Goal: Obtain resource: Download file/media

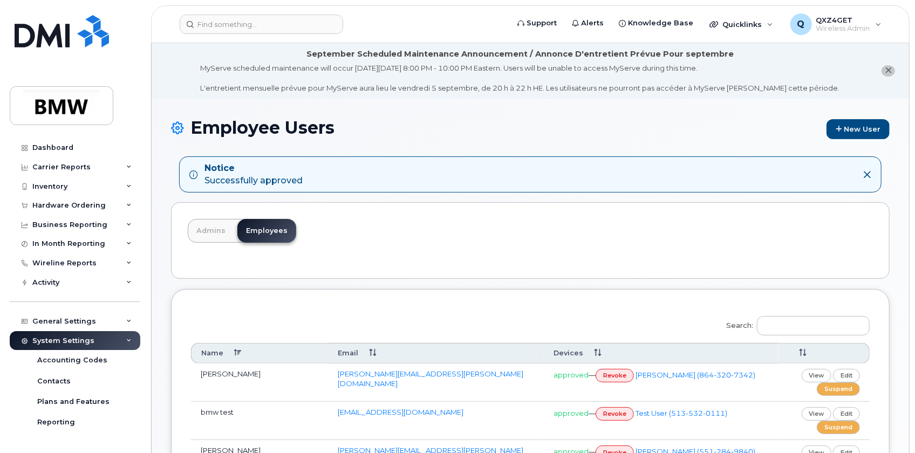
click at [891, 70] on icon "close notification" at bounding box center [888, 70] width 7 height 7
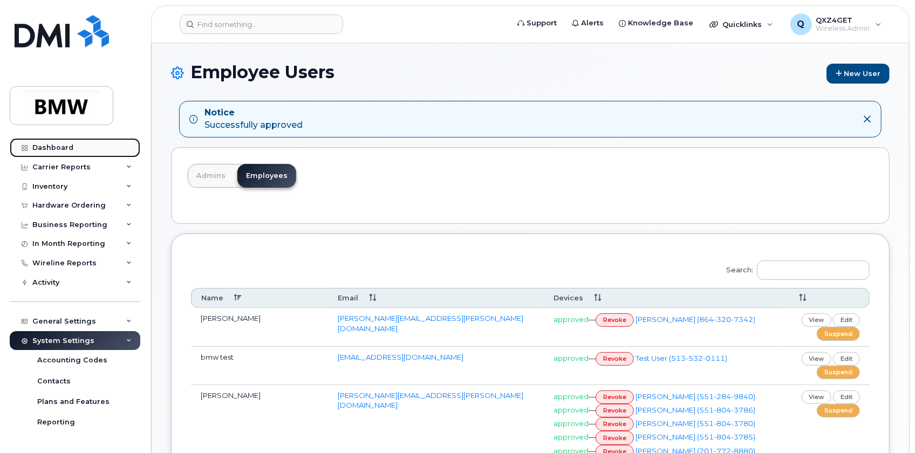
click at [60, 146] on div "Dashboard" at bounding box center [52, 148] width 41 height 9
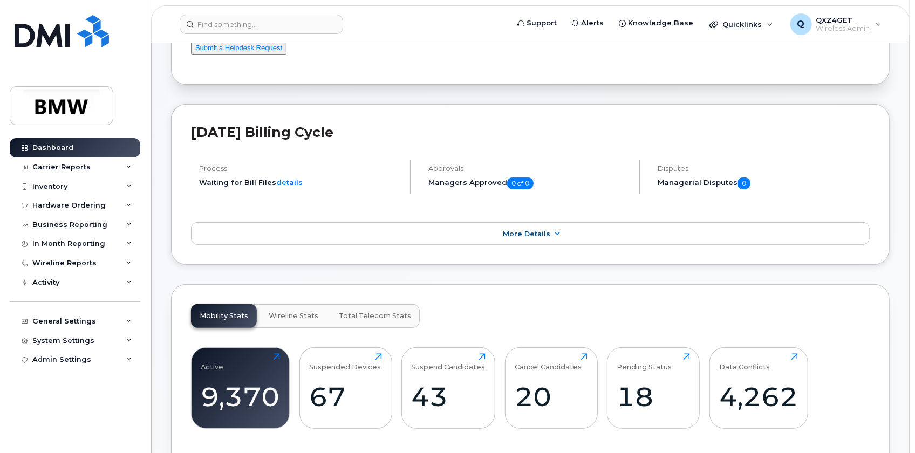
scroll to position [49, 0]
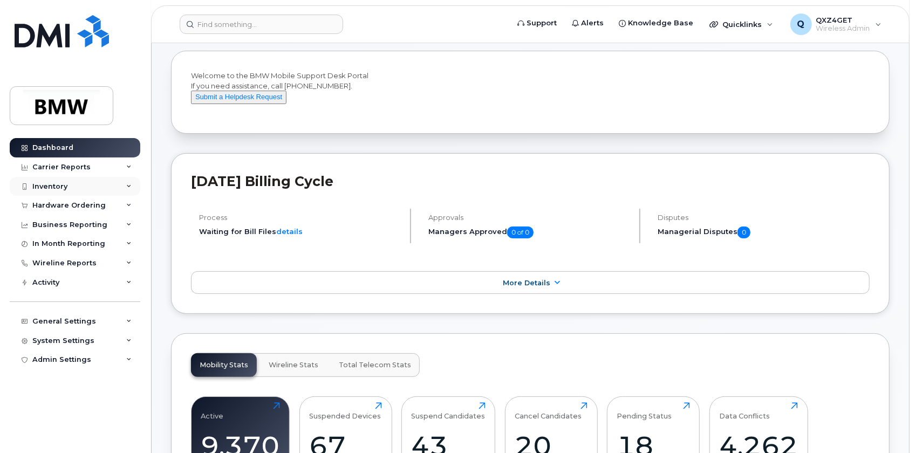
click at [92, 188] on div "Inventory" at bounding box center [75, 186] width 131 height 19
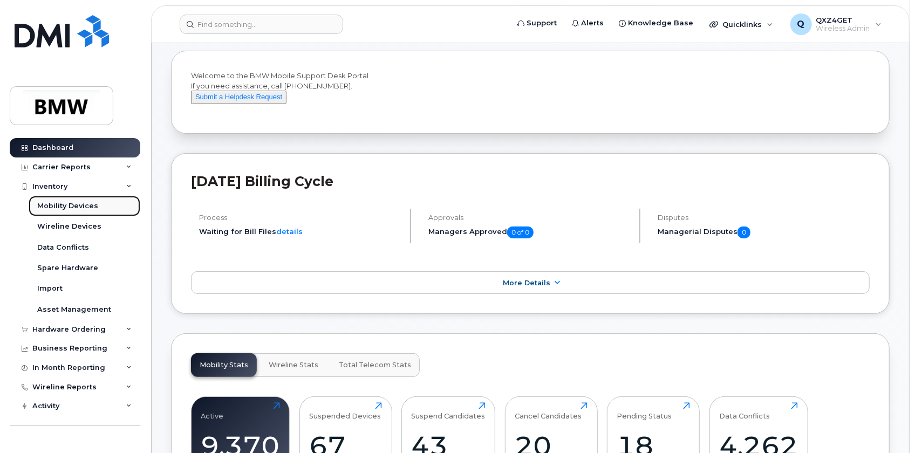
click at [86, 207] on div "Mobility Devices" at bounding box center [67, 206] width 61 height 10
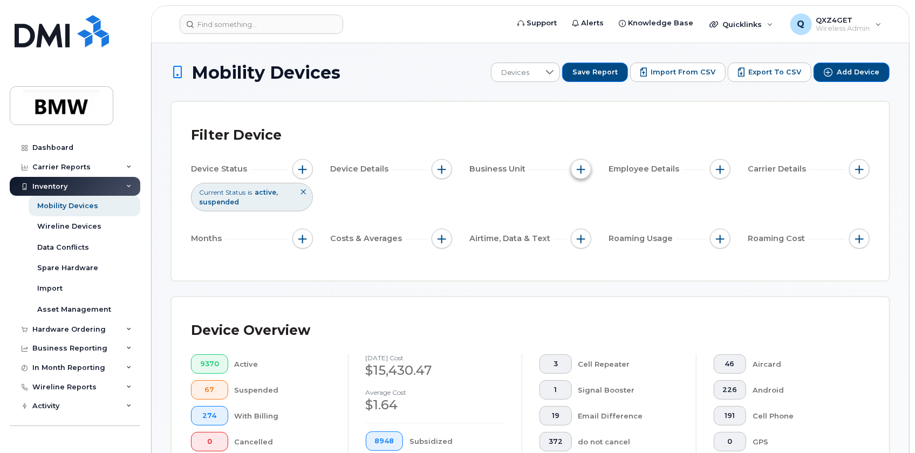
click at [578, 170] on span "button" at bounding box center [581, 169] width 9 height 9
click at [585, 204] on input "Manager" at bounding box center [584, 202] width 9 height 9
checkbox input "true"
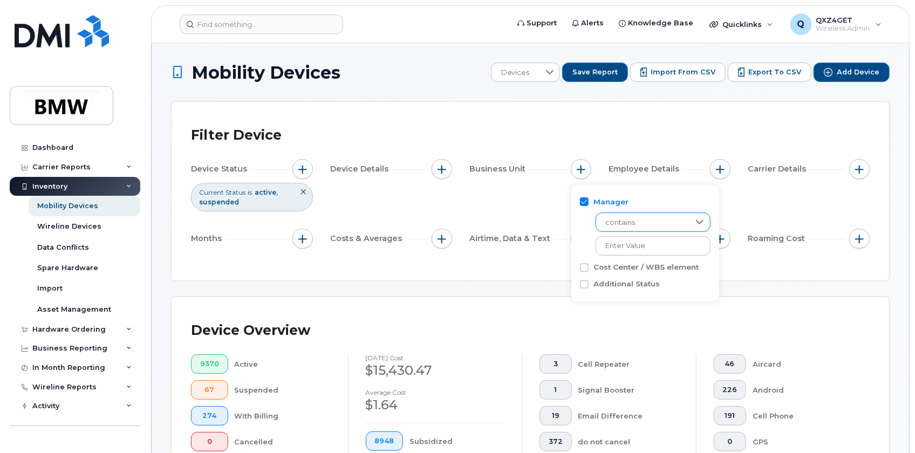
click at [626, 225] on span "contains" at bounding box center [642, 222] width 93 height 19
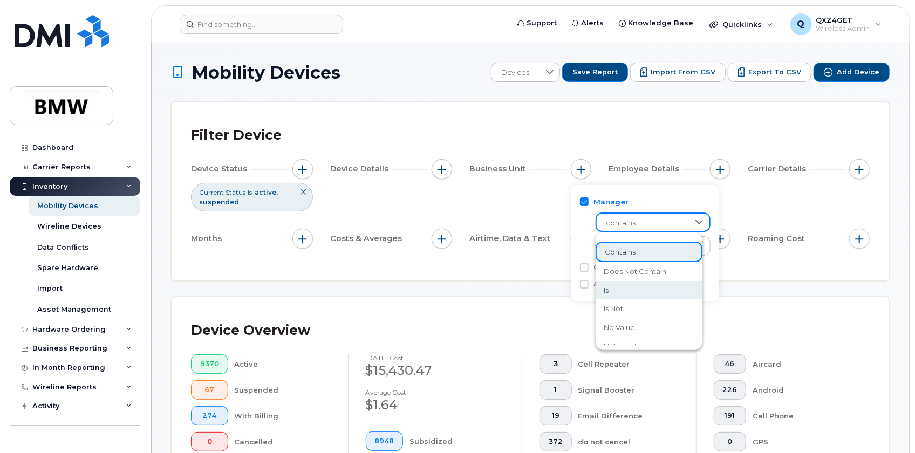
click at [614, 291] on li "is" at bounding box center [649, 290] width 107 height 19
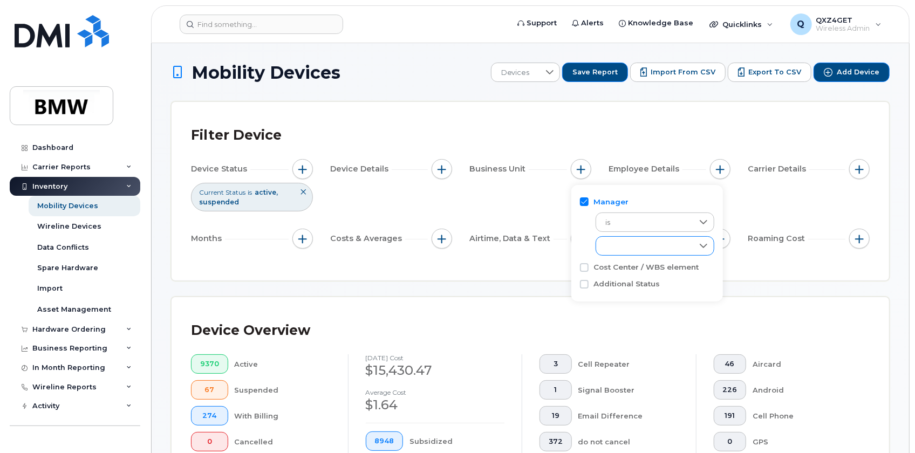
click at [623, 251] on div "empty" at bounding box center [644, 246] width 97 height 18
click at [618, 248] on div "empty" at bounding box center [644, 246] width 97 height 18
click at [618, 243] on div "empty" at bounding box center [645, 246] width 96 height 18
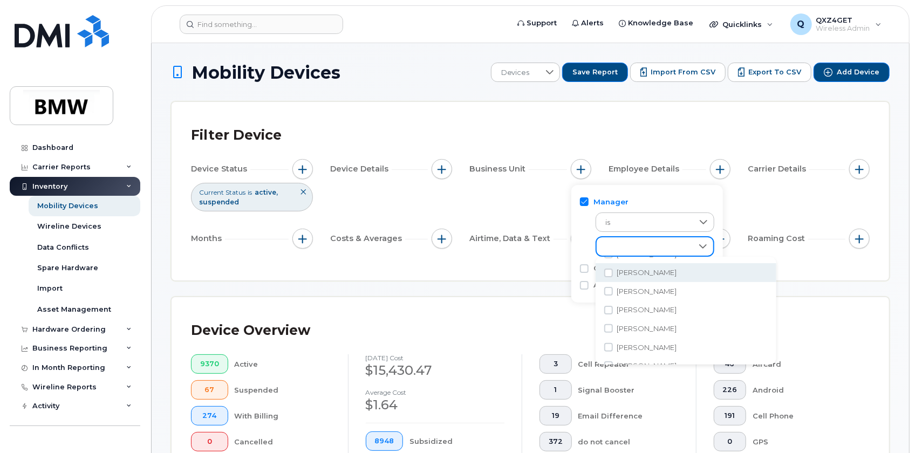
click at [645, 248] on div "empty" at bounding box center [645, 246] width 96 height 18
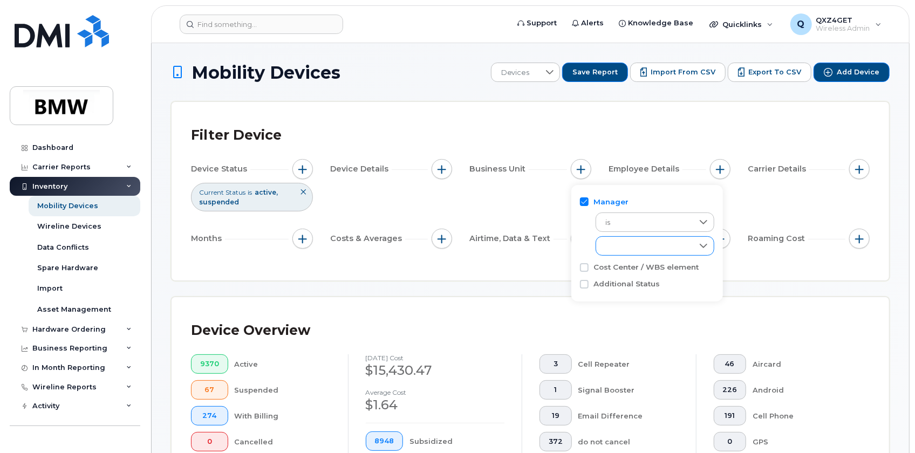
click at [643, 245] on div "empty" at bounding box center [644, 246] width 97 height 18
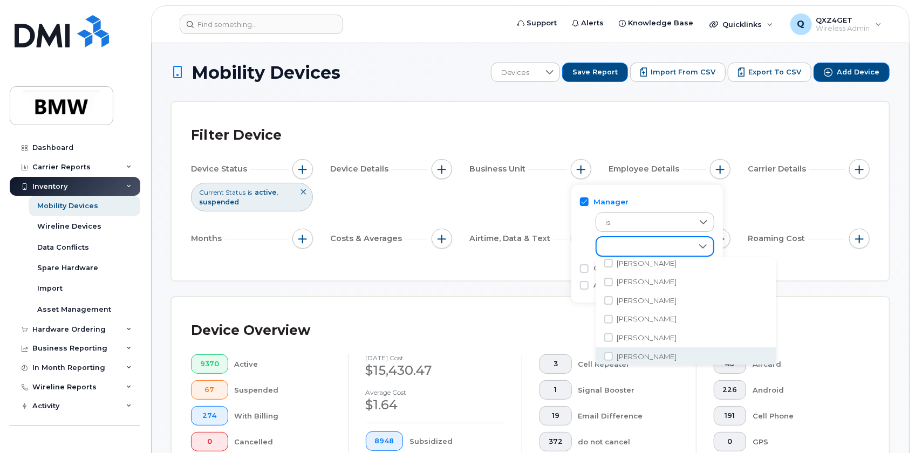
click at [631, 243] on div "empty" at bounding box center [645, 246] width 96 height 18
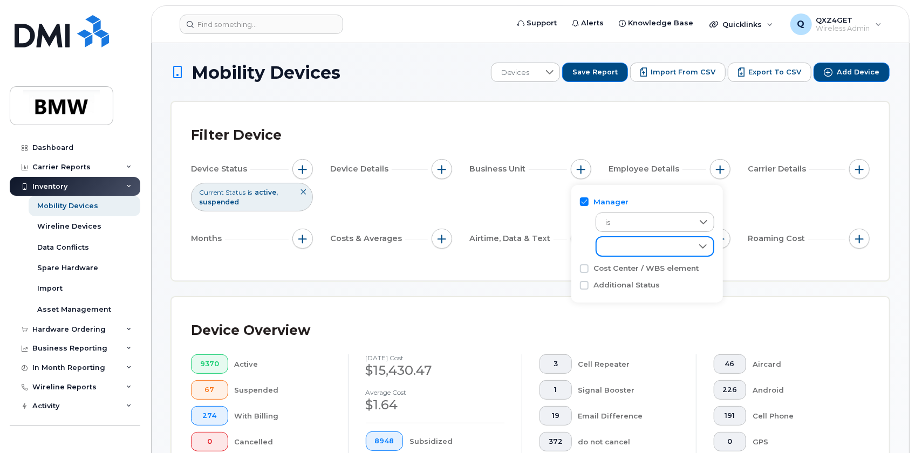
click at [634, 246] on div "empty" at bounding box center [645, 246] width 96 height 18
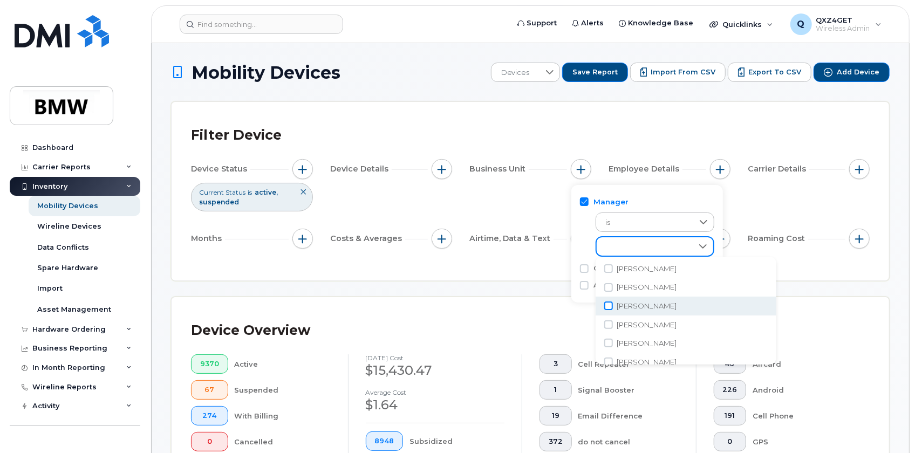
click at [606, 308] on input "Christoph Kozub" at bounding box center [609, 306] width 9 height 9
checkbox input "true"
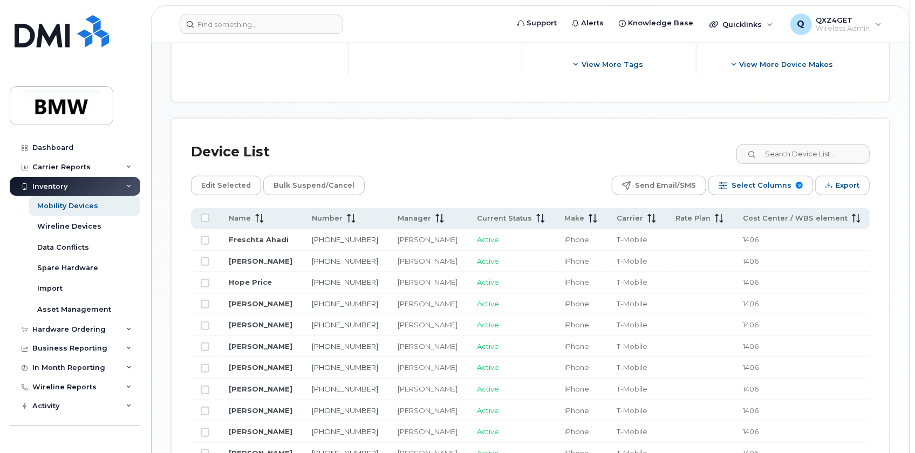
scroll to position [442, 0]
click at [845, 185] on span "Export" at bounding box center [848, 184] width 24 height 16
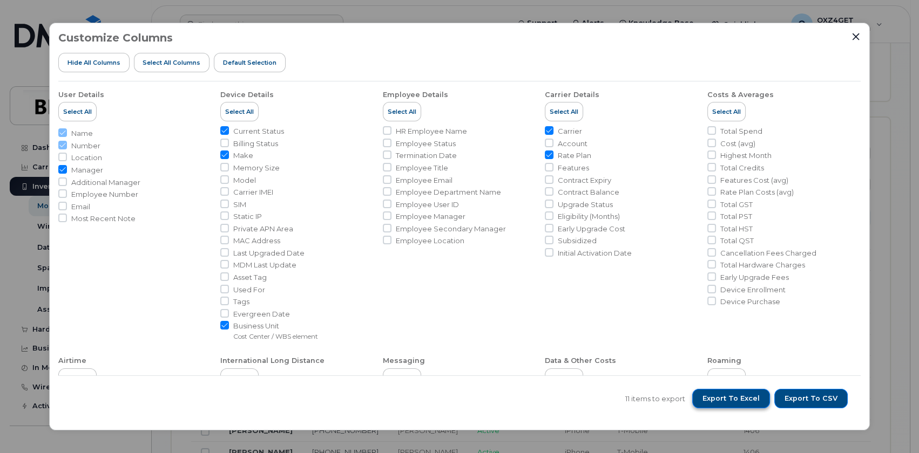
click at [745, 396] on span "Export to Excel" at bounding box center [730, 399] width 57 height 10
drag, startPoint x: 893, startPoint y: 45, endPoint x: 875, endPoint y: 58, distance: 22.0
click at [893, 45] on div "Customize Columns Hide All Columns Select all Columns Default Selection User De…" at bounding box center [459, 226] width 919 height 453
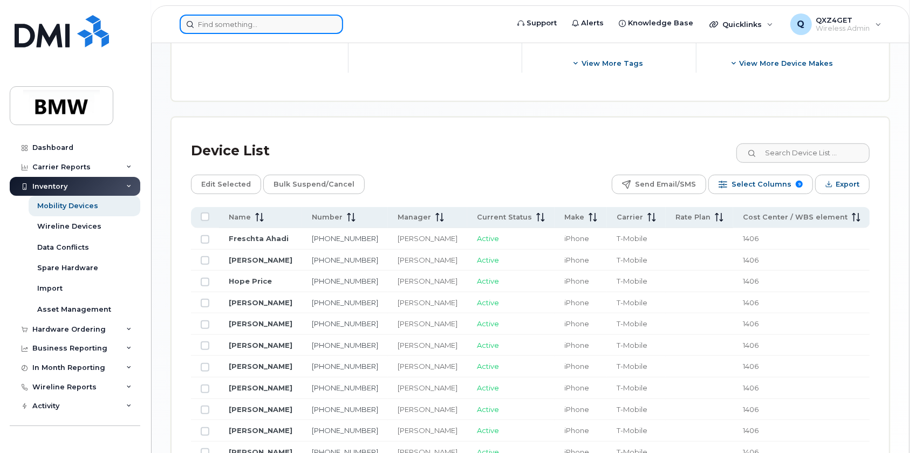
click at [212, 26] on input at bounding box center [262, 24] width 164 height 19
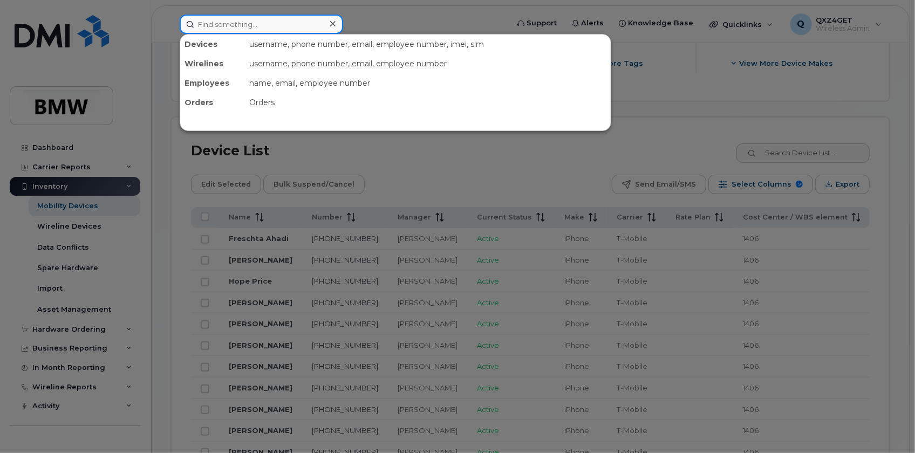
paste input "8649078222"
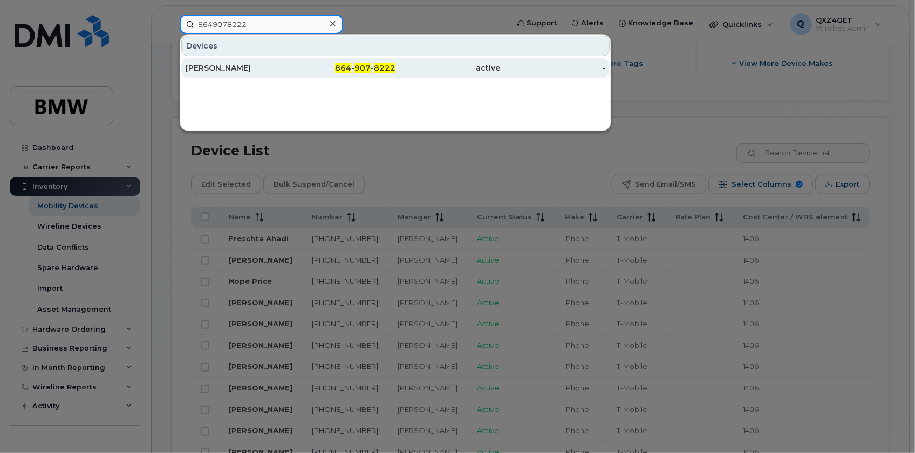
type input "8649078222"
click at [216, 65] on div "Patrick Robison" at bounding box center [238, 68] width 105 height 11
